Goal: Transaction & Acquisition: Purchase product/service

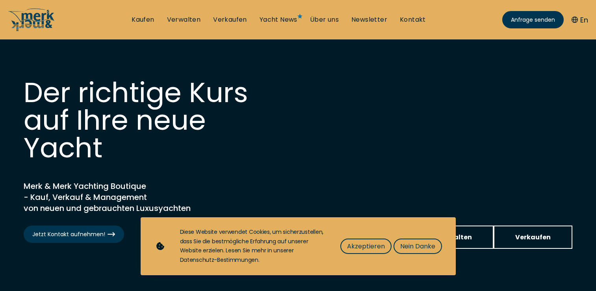
click at [362, 246] on span "Akzeptieren" at bounding box center [366, 246] width 38 height 10
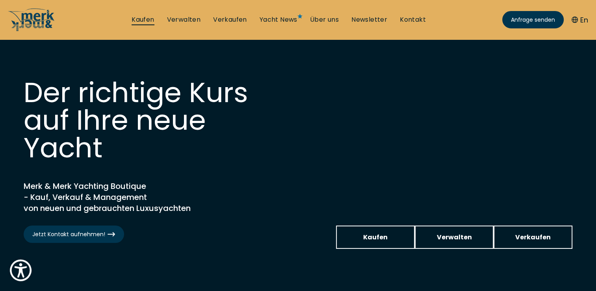
click at [140, 19] on link "Kaufen" at bounding box center [143, 19] width 22 height 9
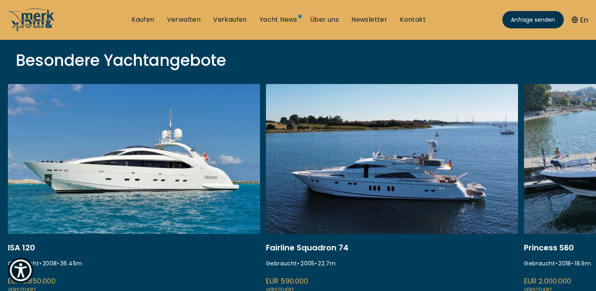
scroll to position [281, 0]
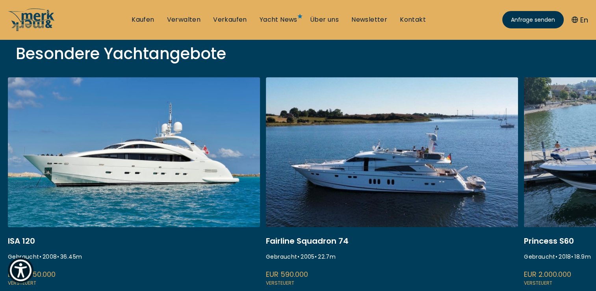
click at [147, 163] on link at bounding box center [134, 182] width 252 height 210
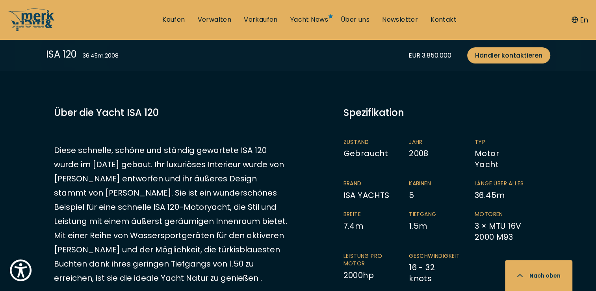
scroll to position [379, 0]
drag, startPoint x: 490, startPoint y: 82, endPoint x: 317, endPoint y: 159, distance: 189.0
click at [317, 159] on div "EUR 3.850.000 Senden Sie uns Ihre Anfrage Versteuert Zustand Gebraucht Jahr 200…" at bounding box center [298, 273] width 504 height 335
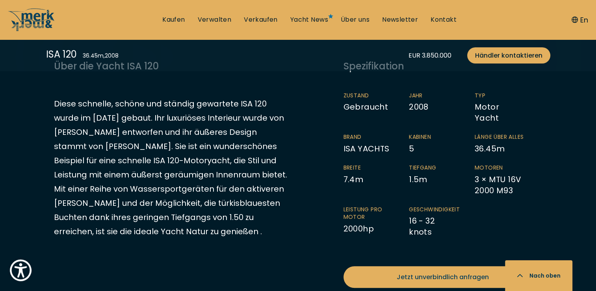
scroll to position [425, 0]
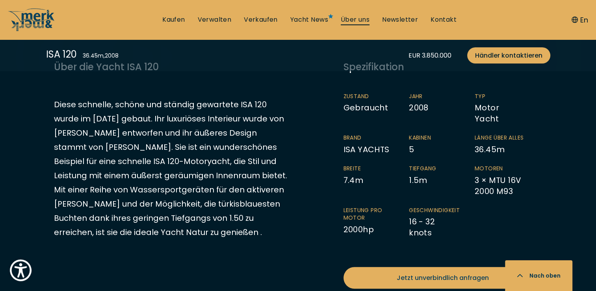
click at [342, 21] on link "Über uns" at bounding box center [355, 19] width 29 height 9
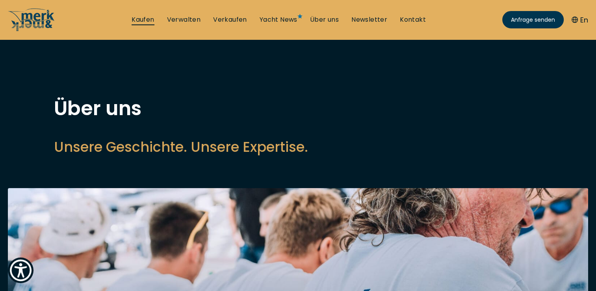
click at [143, 21] on link "Kaufen" at bounding box center [143, 19] width 22 height 9
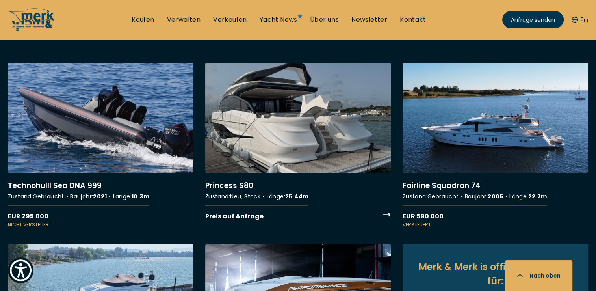
scroll to position [686, 0]
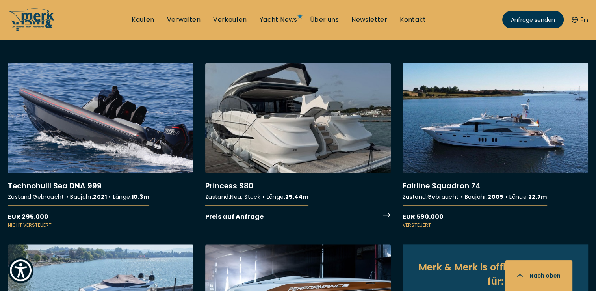
click at [309, 135] on link "More details about Princess S80" at bounding box center [298, 142] width 186 height 159
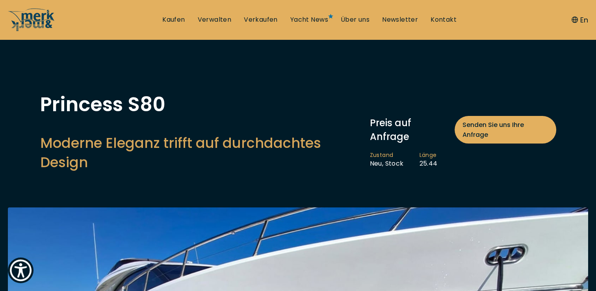
click at [309, 135] on h2 "Moderne Eleganz trifft auf durchdachtes Design" at bounding box center [201, 152] width 322 height 39
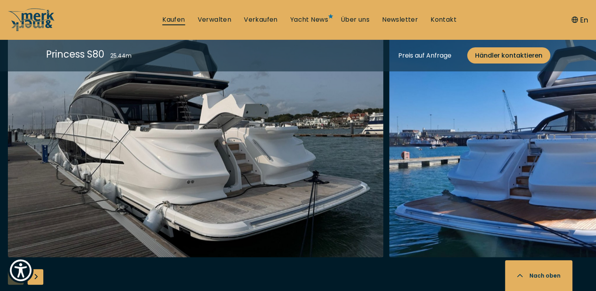
scroll to position [1130, 0]
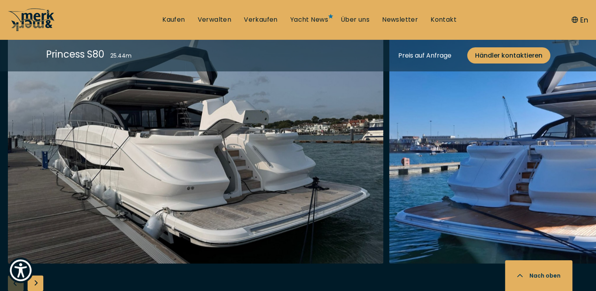
click at [26, 12] on icon at bounding box center [31, 20] width 47 height 24
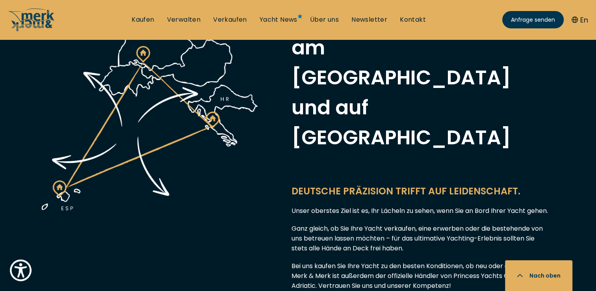
scroll to position [414, 0]
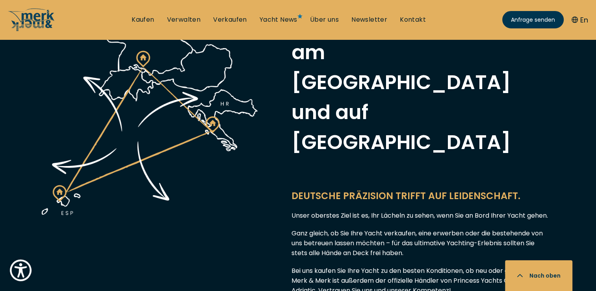
drag, startPoint x: 356, startPoint y: 95, endPoint x: 309, endPoint y: 140, distance: 65.2
click at [309, 210] on div "Unser oberstes Ziel ist es, Ihr Lächeln zu sehen, wenn Sie an Bord Ihrer Yacht …" at bounding box center [419, 252] width 257 height 85
